Goal: Task Accomplishment & Management: Manage account settings

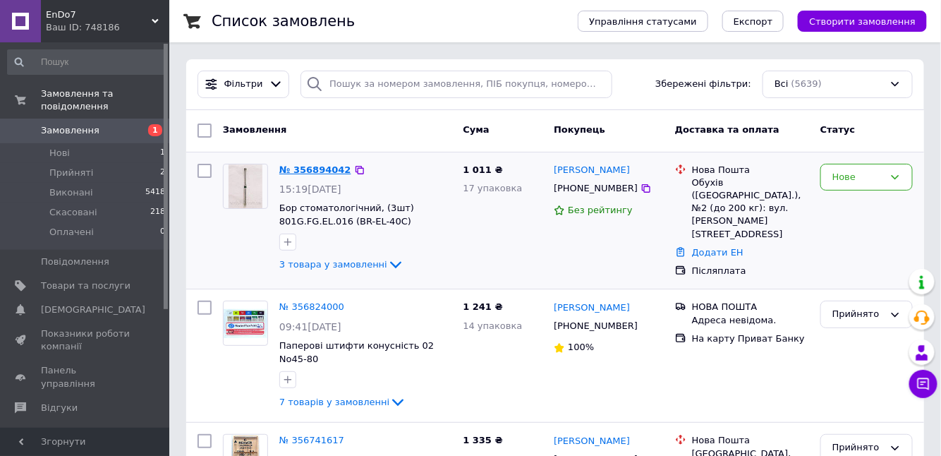
click at [304, 170] on link "№ 356894042" at bounding box center [315, 169] width 72 height 11
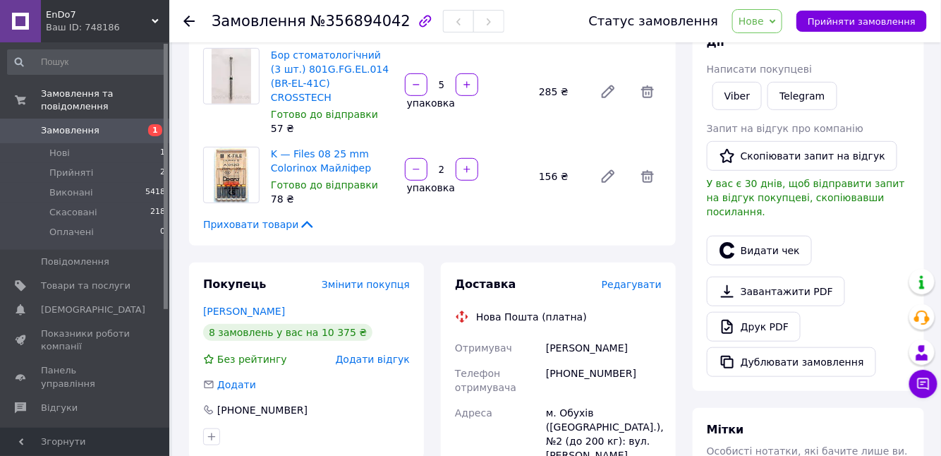
scroll to position [320, 0]
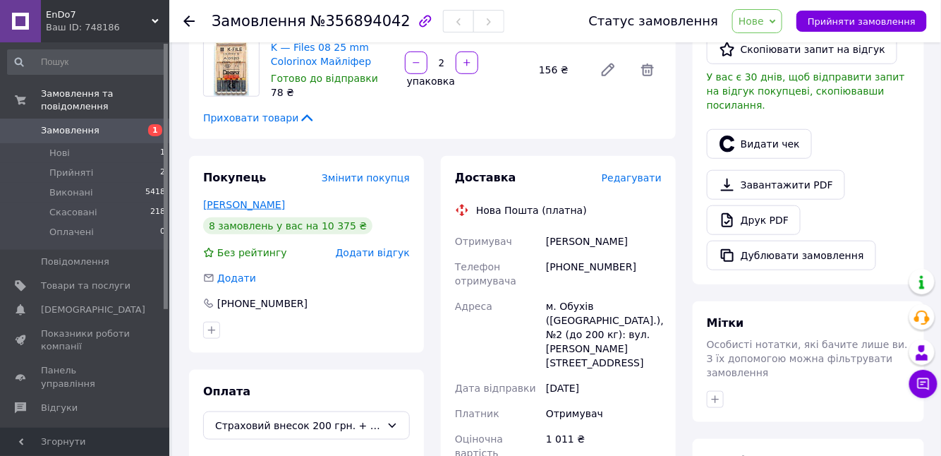
drag, startPoint x: 304, startPoint y: 238, endPoint x: 206, endPoint y: 238, distance: 98.1
click at [206, 212] on div "[PERSON_NAME]" at bounding box center [306, 205] width 207 height 14
copy link "[PERSON_NAME]"
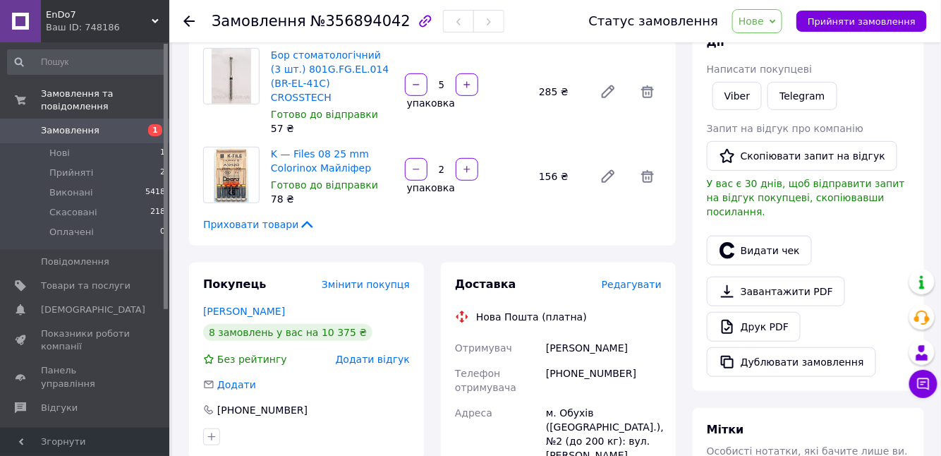
scroll to position [107, 0]
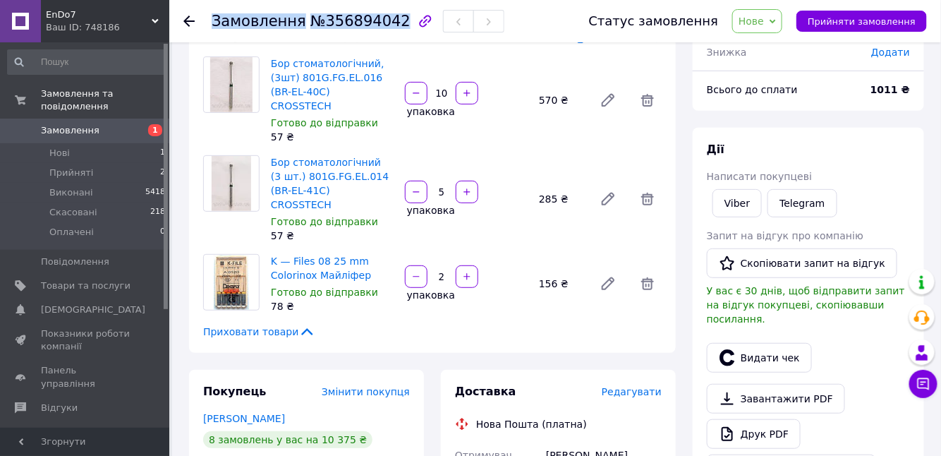
drag, startPoint x: 205, startPoint y: 23, endPoint x: 388, endPoint y: 22, distance: 183.4
click at [388, 22] on div "Замовлення №356894042 Статус замовлення [GEOGRAPHIC_DATA] Скасовано Оплачено Пр…" at bounding box center [555, 21] width 744 height 42
copy h1 "Замовлення №356894042"
click at [554, 28] on div "Замовлення №356894042" at bounding box center [386, 21] width 349 height 42
click at [741, 214] on link "Viber" at bounding box center [736, 203] width 49 height 28
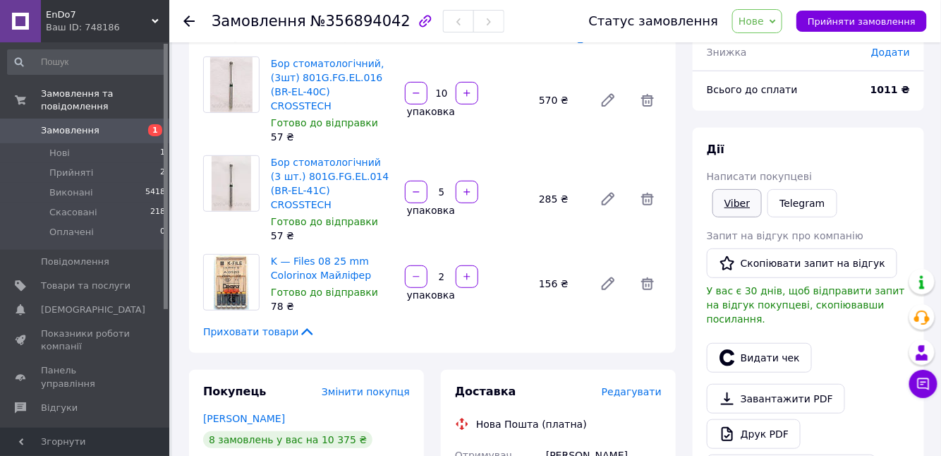
click at [739, 214] on link "Viber" at bounding box center [736, 203] width 49 height 28
click at [869, 19] on span "Прийняти замовлення" at bounding box center [862, 21] width 108 height 11
click at [60, 124] on span "Замовлення" at bounding box center [70, 130] width 59 height 13
